Goal: Information Seeking & Learning: Learn about a topic

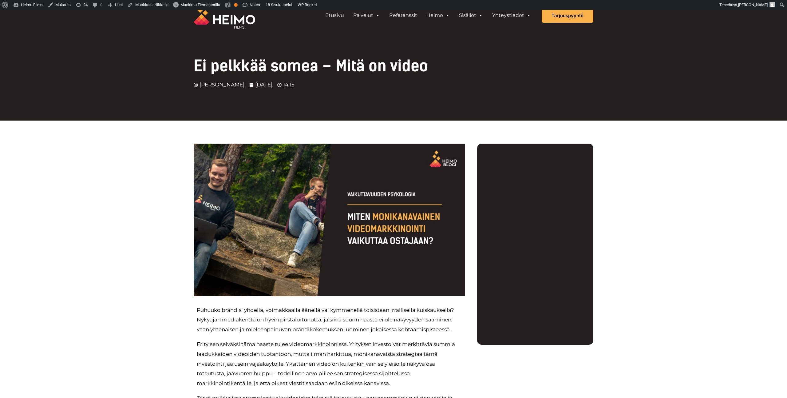
scroll to position [13, 0]
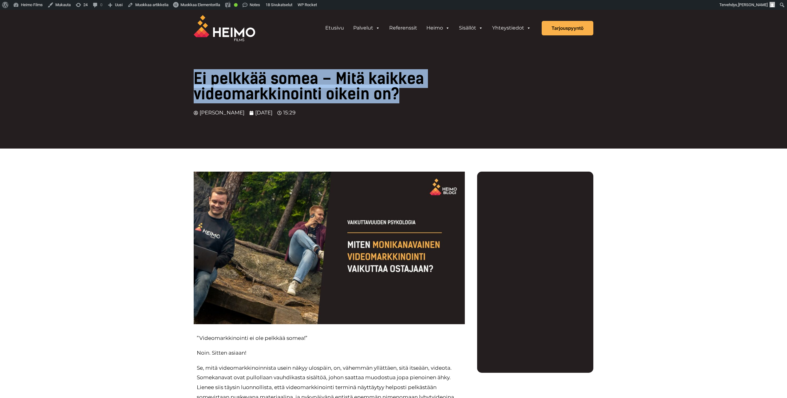
drag, startPoint x: 184, startPoint y: 80, endPoint x: 402, endPoint y: 100, distance: 219.5
click at [402, 100] on div "Ei pelkkää somea – Mitä kaikkea videomarkkinointi oikein on? Jesse Eskelinen 14…" at bounding box center [393, 79] width 787 height 139
copy h1 "Ei pelkkää somea – Mitä kaikkea videomarkkinointi oikein on?"
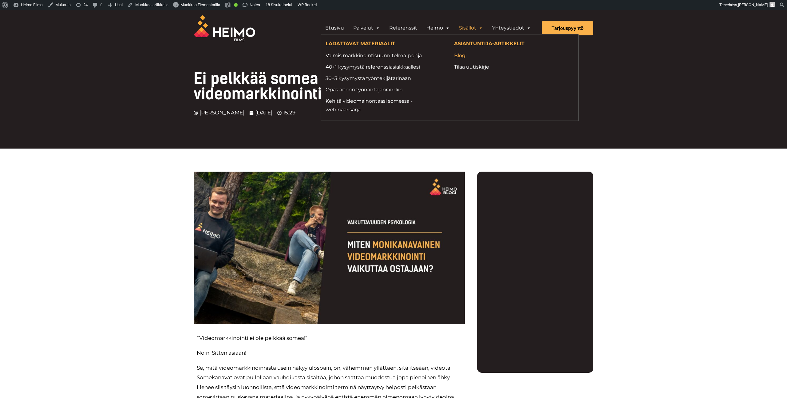
click at [458, 56] on link "Blogi" at bounding box center [513, 55] width 119 height 8
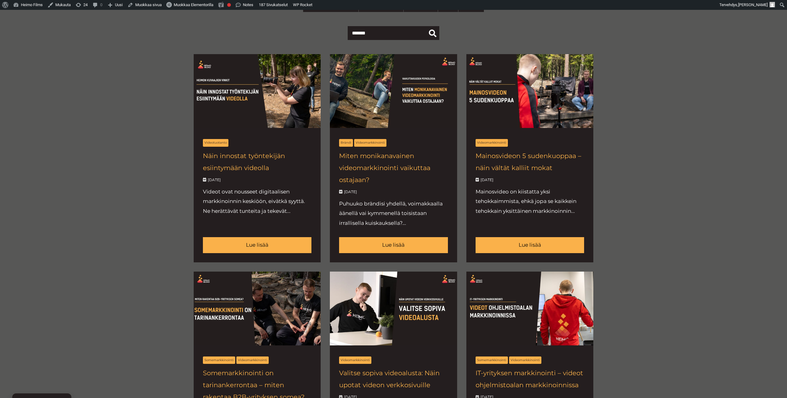
scroll to position [238, 0]
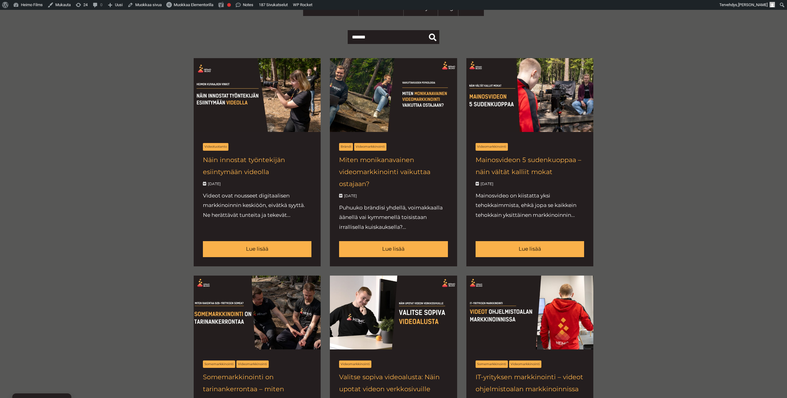
click at [69, 245] on div "Näytä kaikki Brändi Heimonuotiolla Meidän Heimo Myynti Referenssit Rekry" at bounding box center [393, 356] width 787 height 806
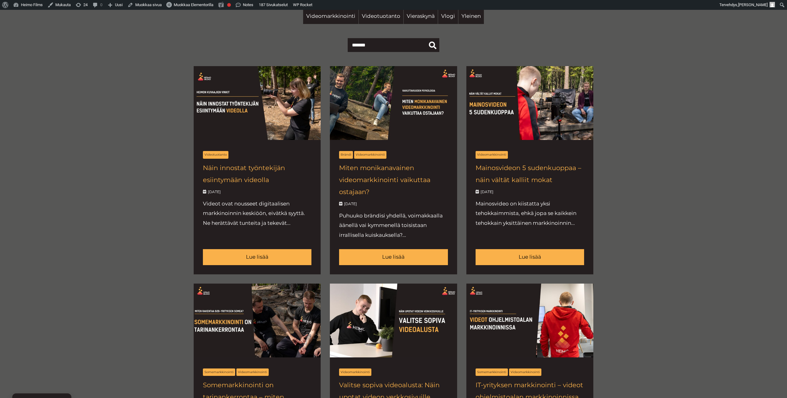
scroll to position [0, 0]
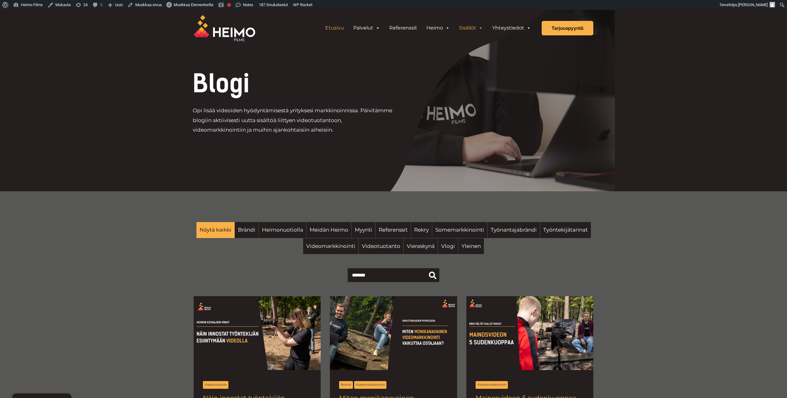
click at [334, 27] on link "Etusivu" at bounding box center [335, 28] width 28 height 12
